Goal: Check status: Check status

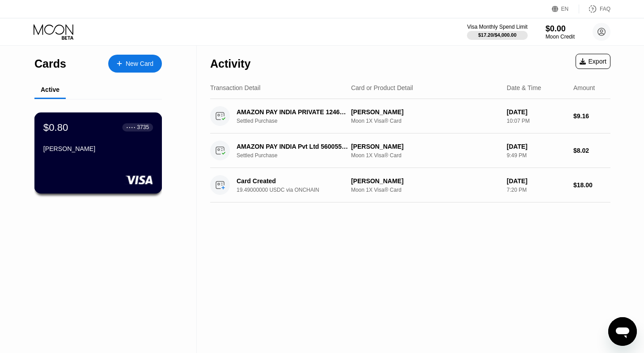
click at [118, 135] on div "$0.80 ● ● ● ● 3735 [PERSON_NAME]" at bounding box center [98, 138] width 110 height 34
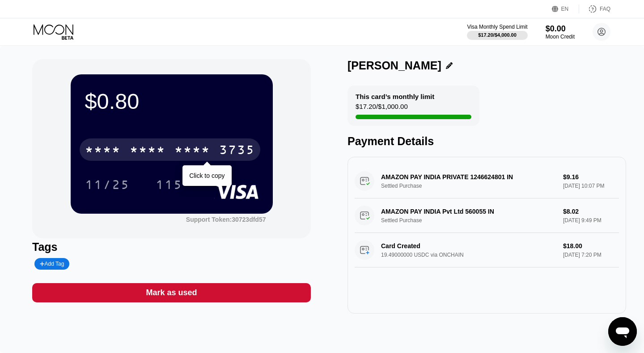
click at [123, 152] on div "* * * * * * * * * * * * 3735" at bounding box center [170, 149] width 181 height 22
click at [120, 149] on div "4513" at bounding box center [103, 151] width 36 height 14
click at [120, 149] on div "* * * *" at bounding box center [103, 151] width 36 height 14
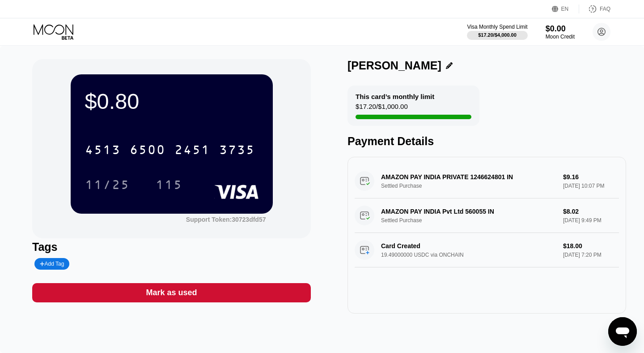
click at [321, 29] on div "Visa Monthly Spend Limit $17.20 / $4,000.00 $0.00 Moon Credit [PERSON_NAME] [DO…" at bounding box center [322, 31] width 644 height 27
click at [316, 42] on div "Visa Monthly Spend Limit $17.20 / $4,000.00 $0.00 Moon Credit [PERSON_NAME] [DO…" at bounding box center [322, 31] width 644 height 27
click at [419, 100] on div "This card’s monthly limit" at bounding box center [395, 97] width 79 height 8
click at [339, 98] on div "$0.80 4513 6500 2451 3735 11/25 115 Support Token: 30723dfd57 Tags Add Tag Mark…" at bounding box center [322, 186] width 580 height 254
click at [241, 43] on div "Visa Monthly Spend Limit $17.20 / $4,000.00 $0.00 Moon Credit [PERSON_NAME] [DO…" at bounding box center [322, 31] width 644 height 27
